Goal: Task Accomplishment & Management: Manage account settings

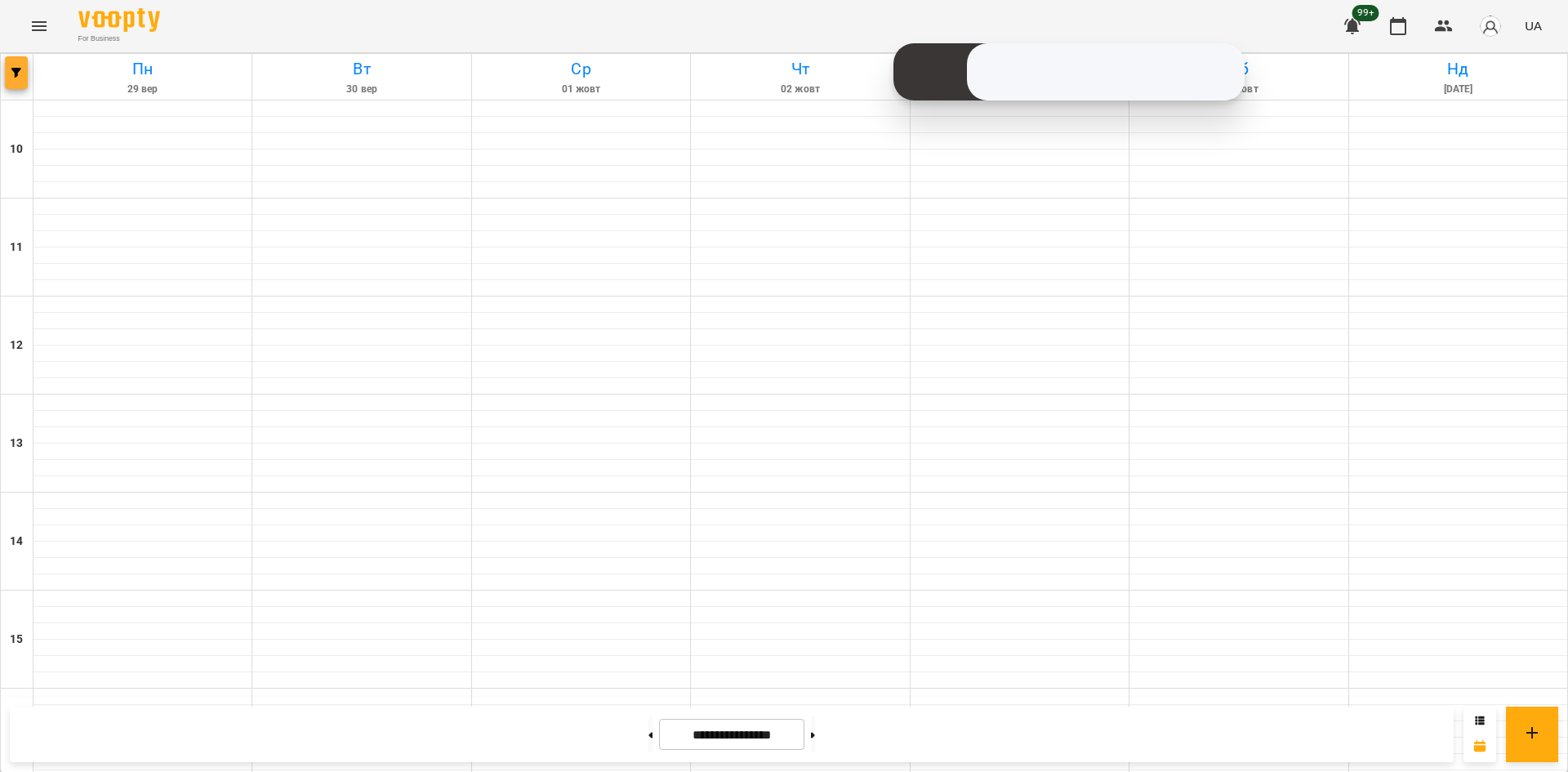
click at [6, 68] on span "button" at bounding box center [16, 73] width 23 height 10
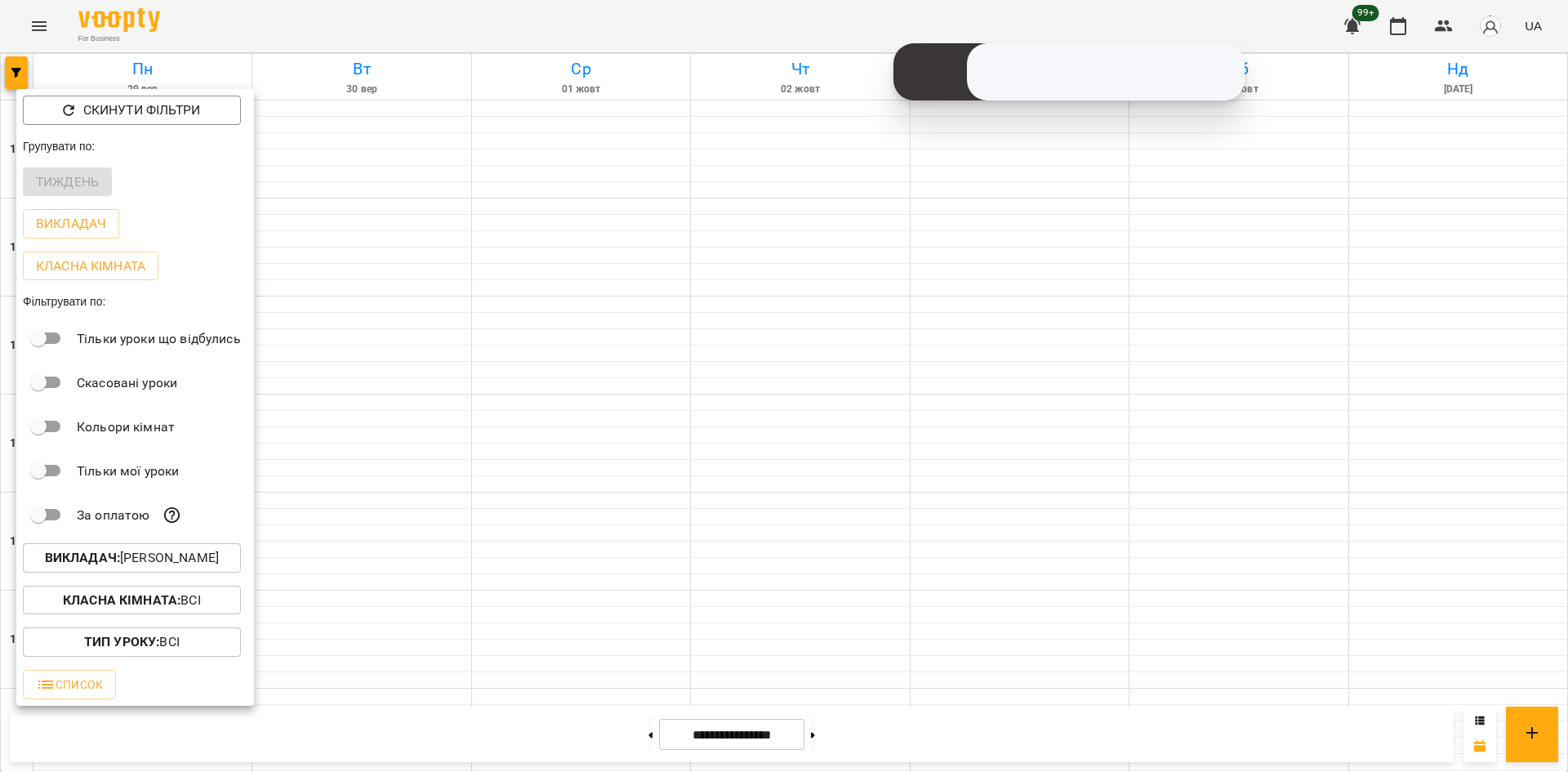
click at [188, 562] on p "Викладач : Альберт Волков" at bounding box center [132, 558] width 174 height 19
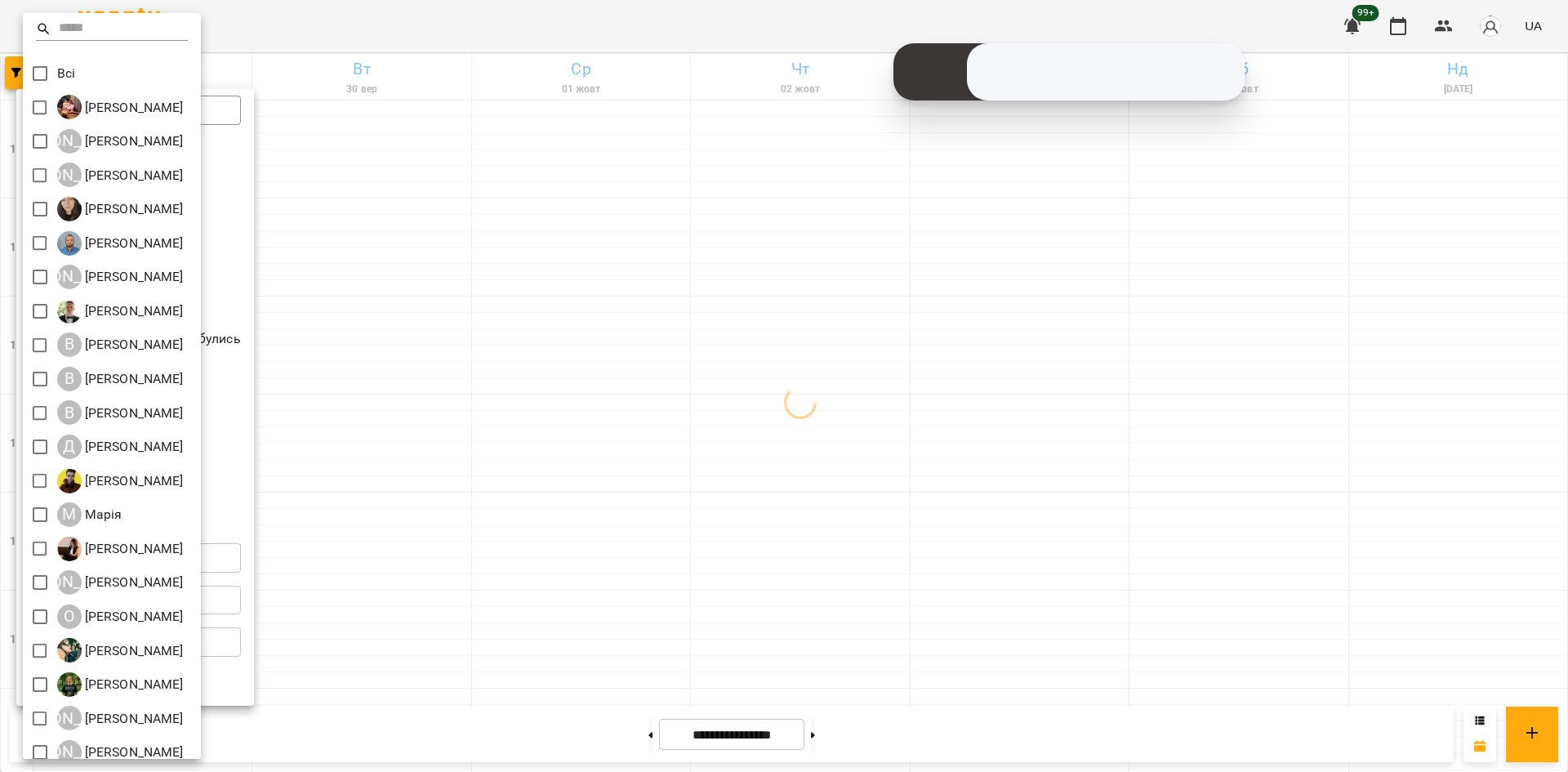
scroll to position [13, 0]
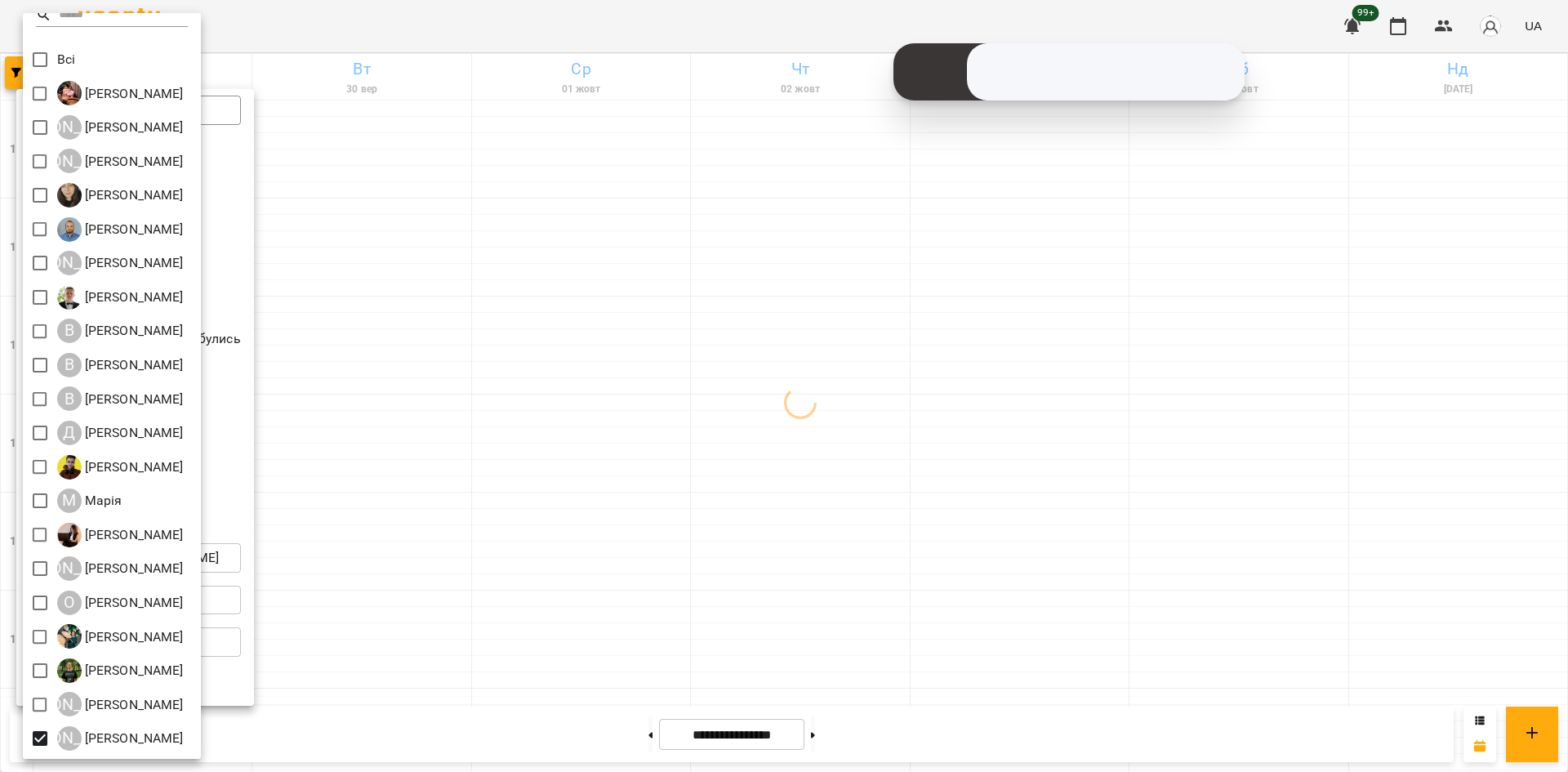
click at [400, 633] on div at bounding box center [784, 386] width 1568 height 772
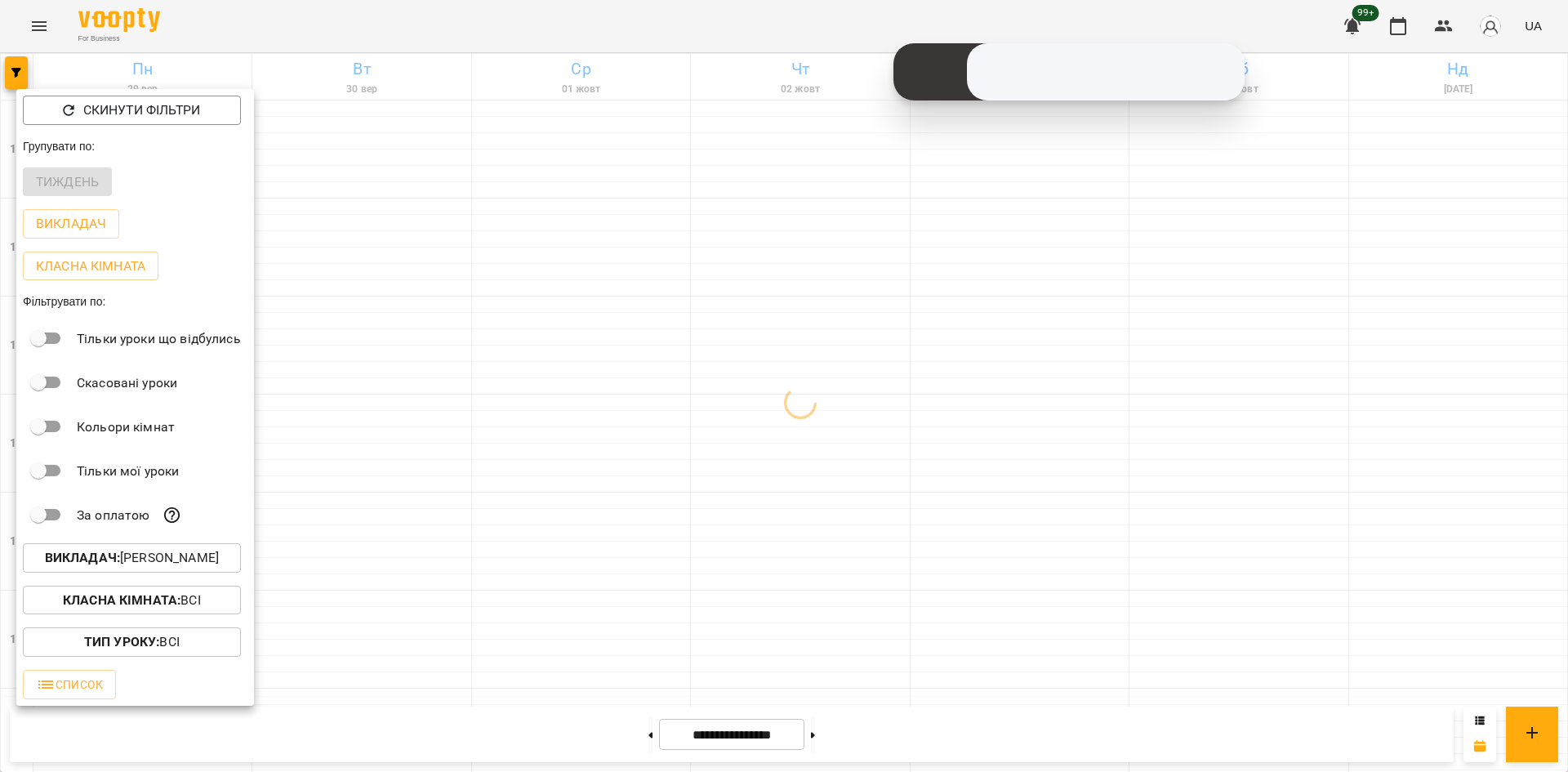
click at [484, 515] on div at bounding box center [784, 386] width 1568 height 772
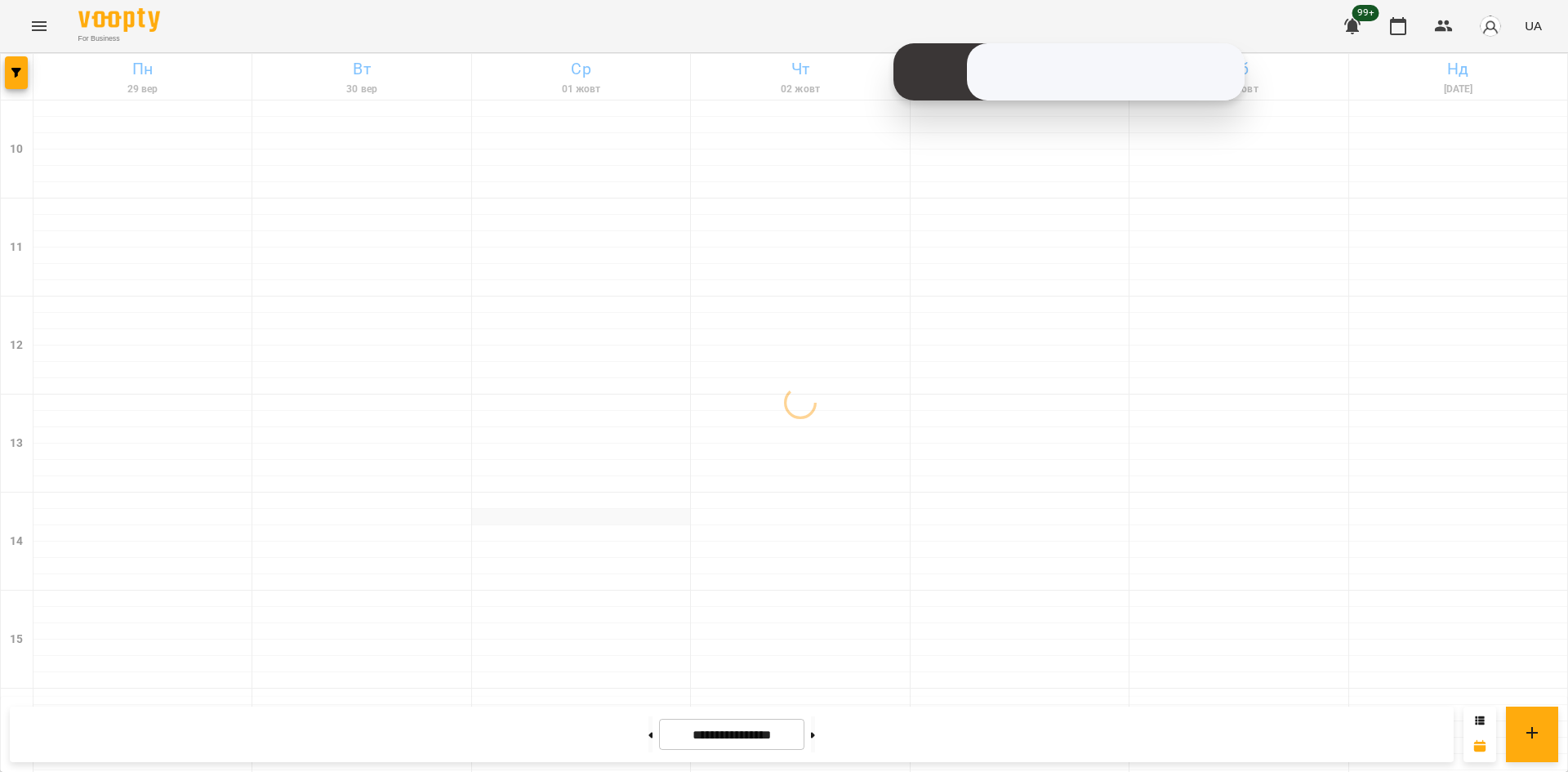
scroll to position [654, 0]
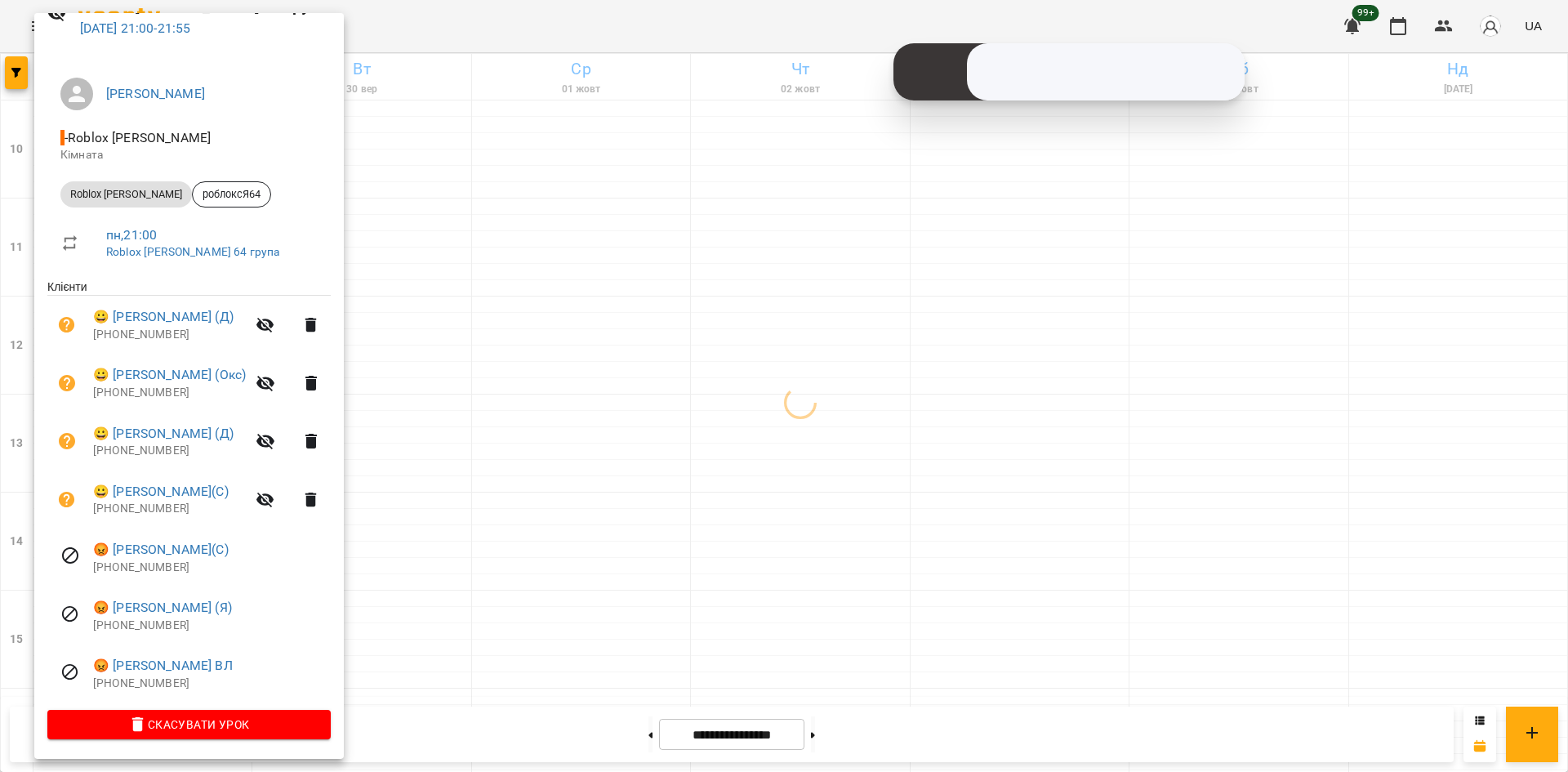
scroll to position [87, 0]
click at [525, 622] on div at bounding box center [784, 386] width 1568 height 772
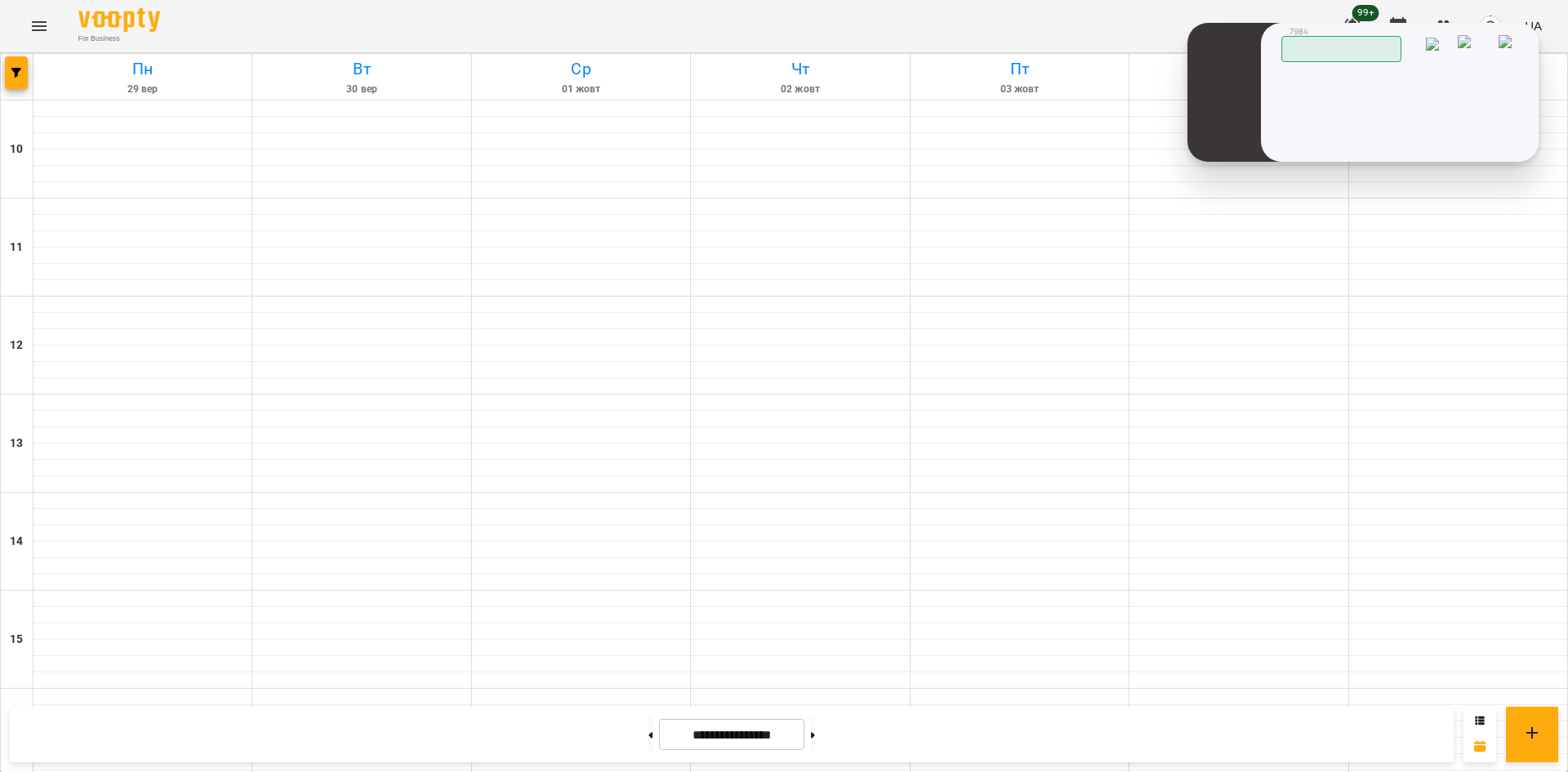
drag, startPoint x: 1167, startPoint y: 22, endPoint x: 1461, endPoint y: 35, distance: 294.3
click at [1461, 35] on header "7984 Працюю" at bounding box center [1401, 43] width 239 height 37
click at [1486, 47] on img at bounding box center [1476, 48] width 35 height 25
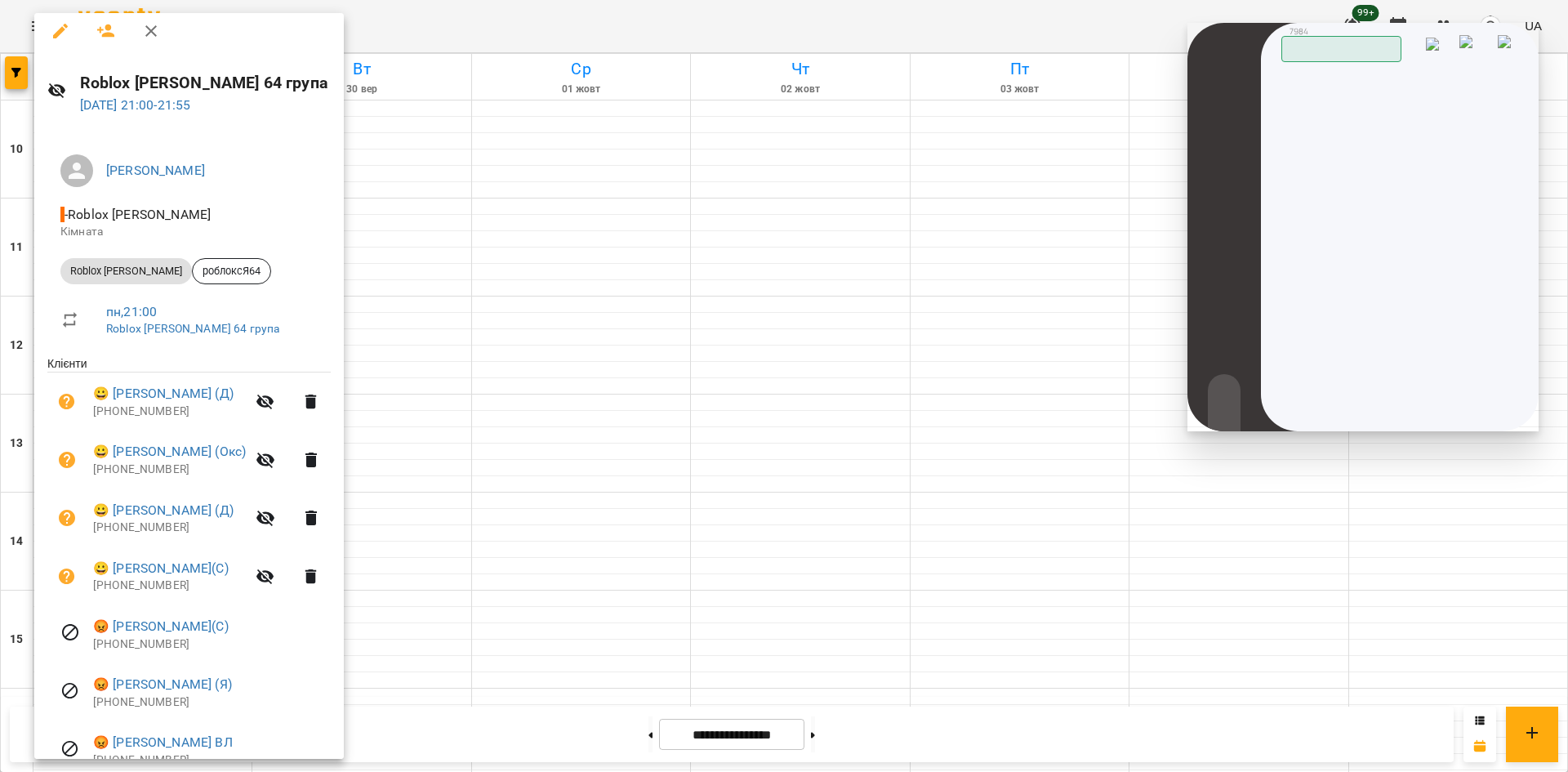
scroll to position [6, 0]
click at [585, 186] on div at bounding box center [784, 386] width 1568 height 772
